Goal: Information Seeking & Learning: Learn about a topic

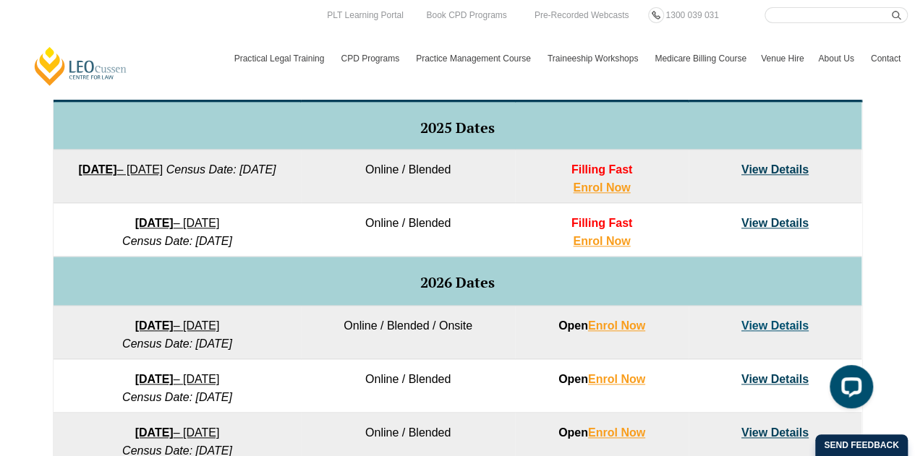
scroll to position [517, 0]
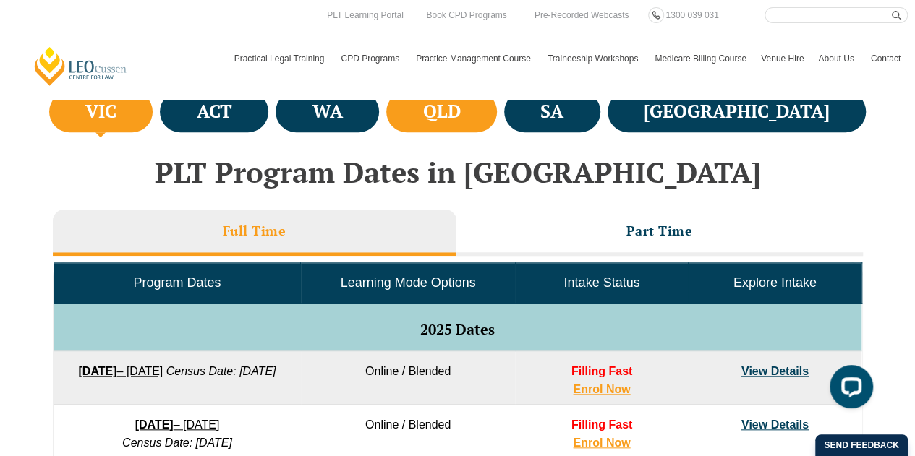
click at [497, 129] on li "QLD" at bounding box center [441, 111] width 111 height 41
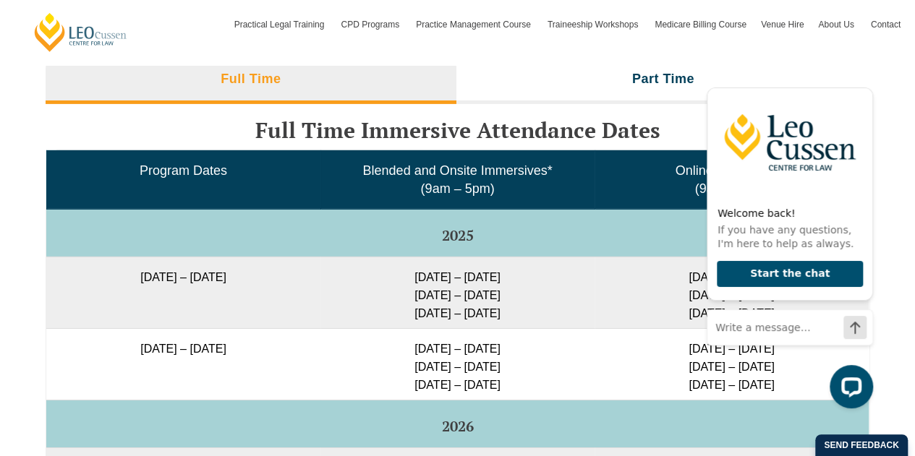
scroll to position [2397, 0]
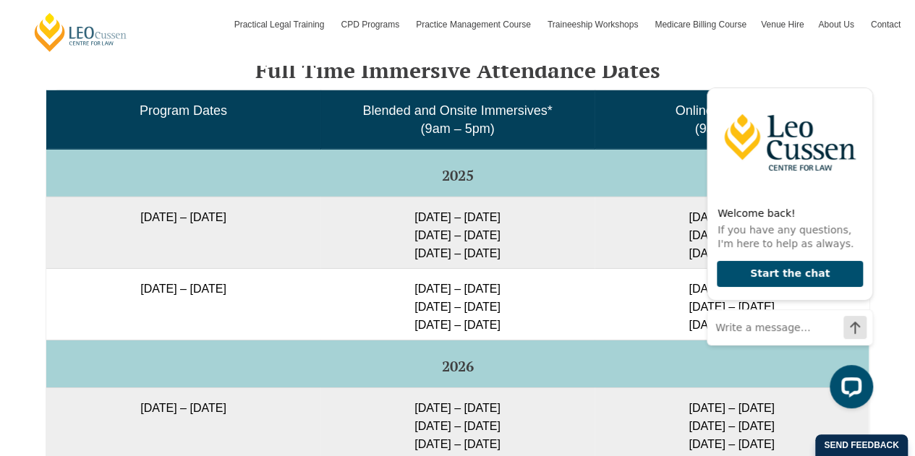
click at [521, 218] on td "29 Sep – 2 Oct 2025 9 – 11 Dec 2025 10 – 12 Feb 2026" at bounding box center [457, 233] width 274 height 72
click at [616, 200] on td "30 Sep – 3 Oct 2025 10 – 12 Dec 2025 11 – 13 Feb 2026" at bounding box center [731, 233] width 274 height 72
click at [863, 80] on icon "Hide greeting" at bounding box center [863, 75] width 17 height 17
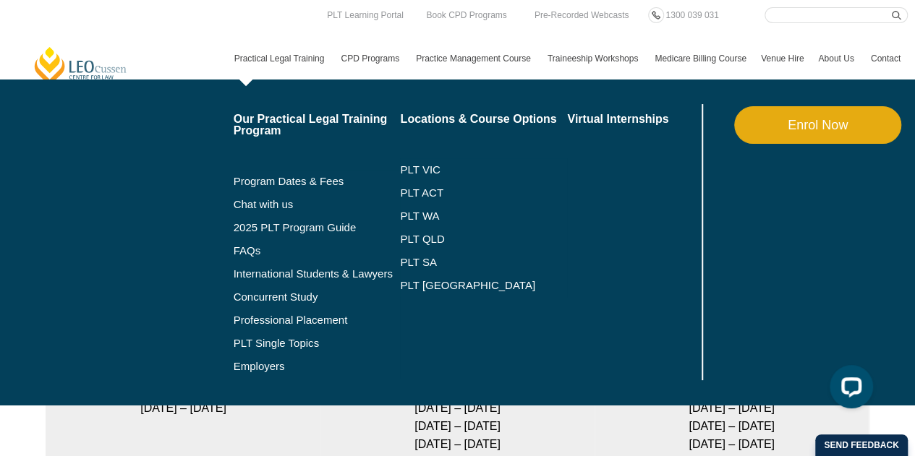
click at [293, 63] on link "Practical Legal Training" at bounding box center [280, 59] width 107 height 42
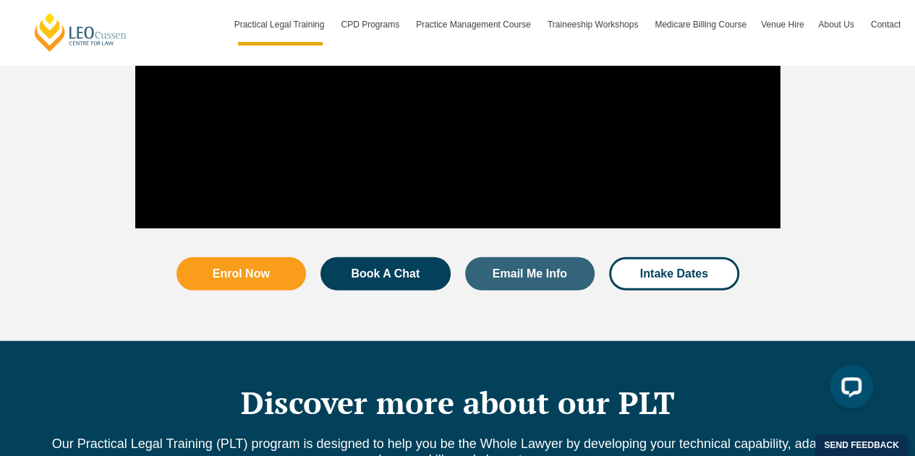
scroll to position [1735, 0]
